Goal: Task Accomplishment & Management: Complete application form

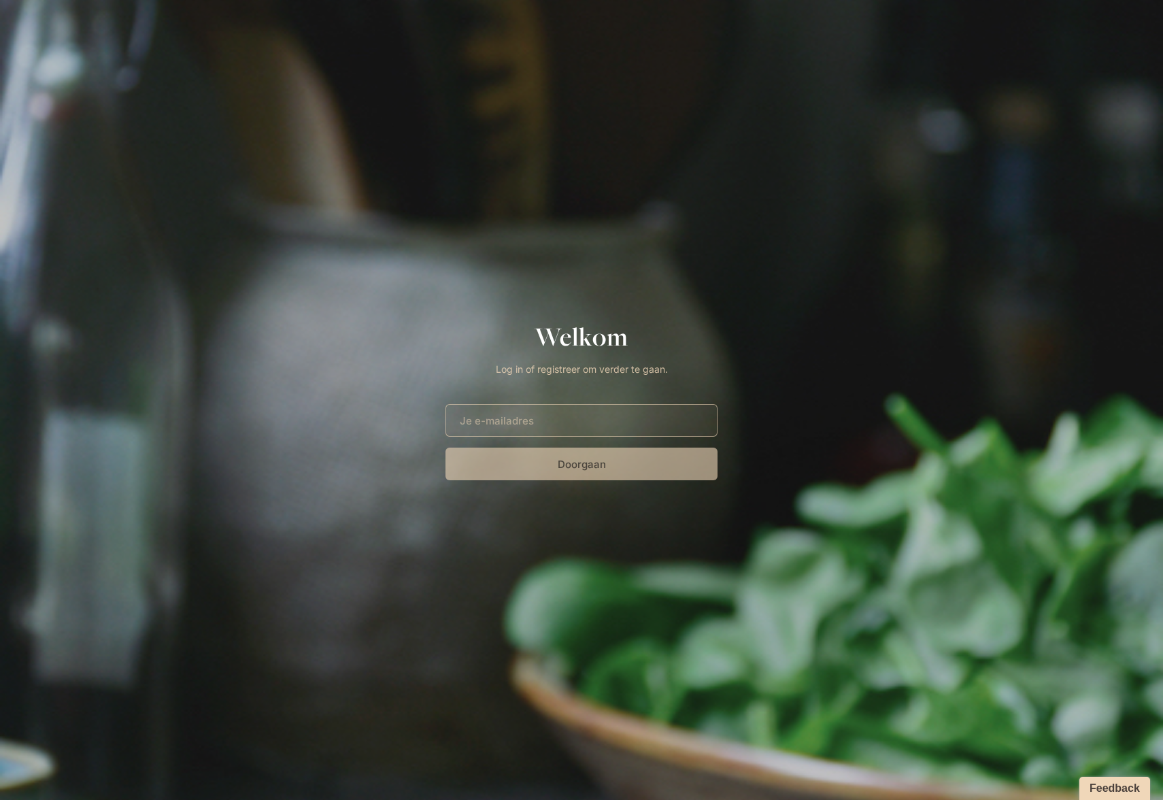
click at [525, 417] on input "E-mailadres" at bounding box center [581, 420] width 272 height 33
type input "[EMAIL_ADDRESS][DOMAIN_NAME]"
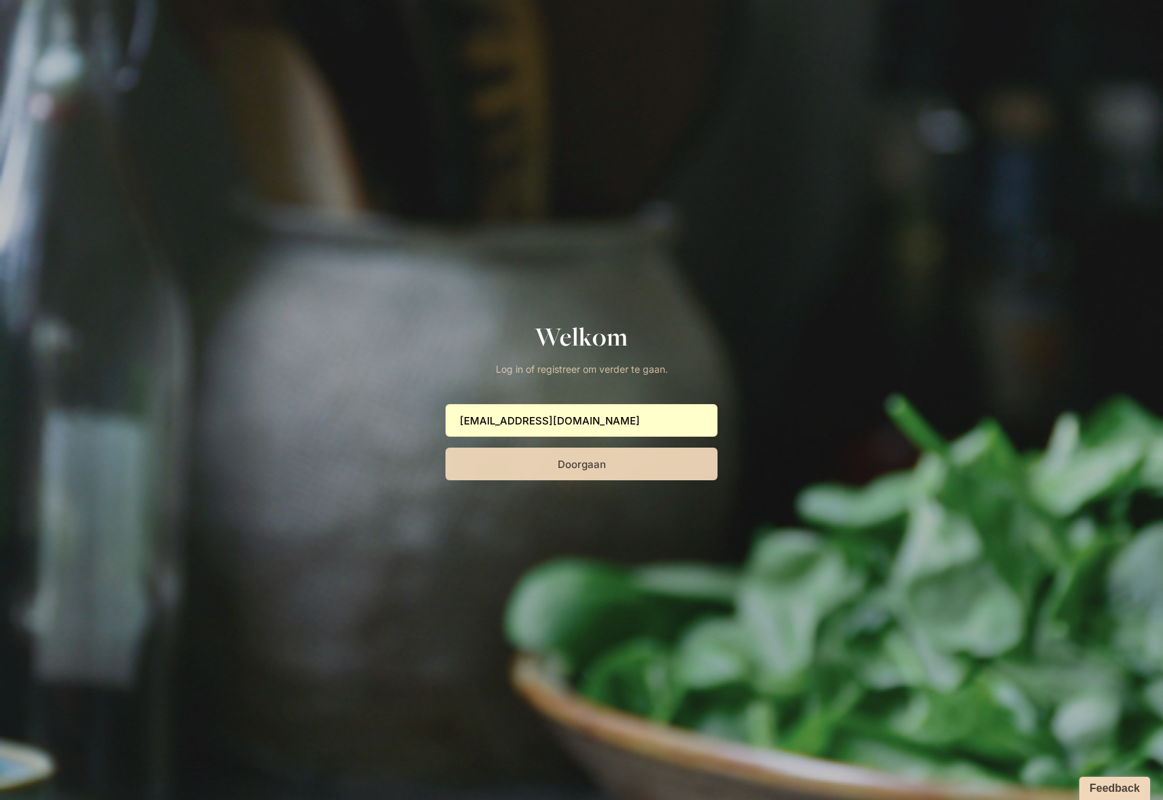
click at [615, 460] on button "Doorgaan" at bounding box center [581, 463] width 272 height 33
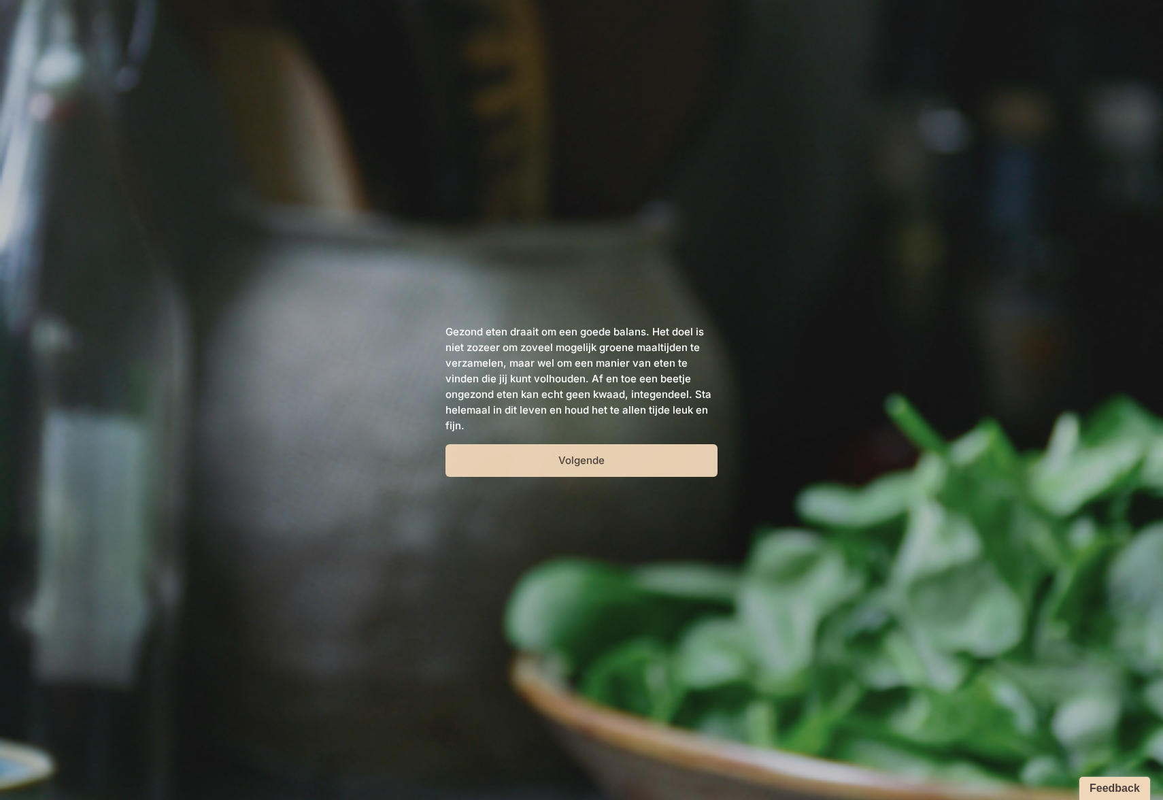
click at [580, 469] on button "Volgende" at bounding box center [581, 460] width 272 height 33
